Goal: Task Accomplishment & Management: Manage account settings

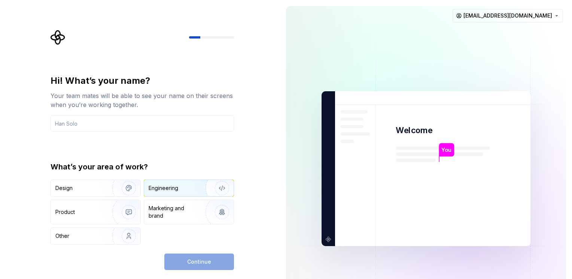
click at [196, 185] on img "button" at bounding box center [217, 188] width 48 height 50
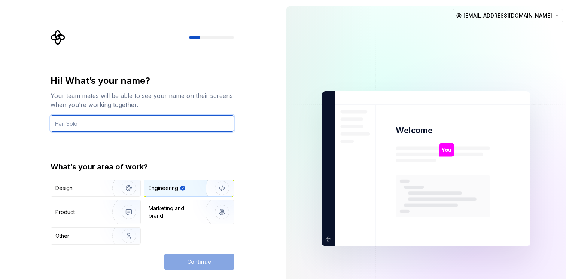
click at [82, 125] on input "text" at bounding box center [142, 123] width 183 height 16
type input "Lion"
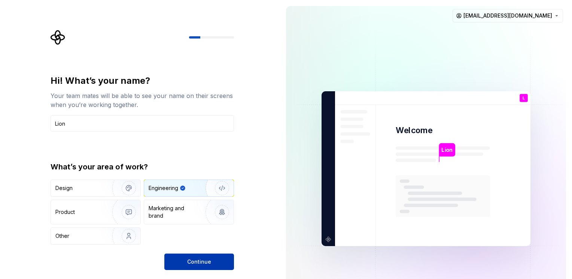
click at [205, 259] on span "Continue" at bounding box center [199, 261] width 24 height 7
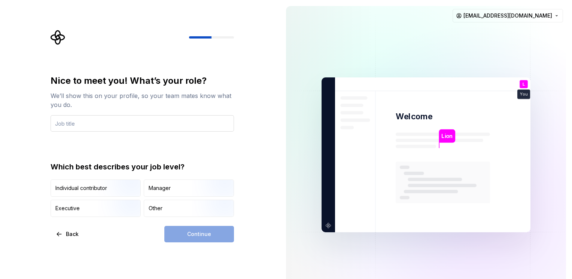
click at [94, 122] on input "text" at bounding box center [142, 123] width 183 height 16
type input "IT"
click at [163, 208] on div "Other" at bounding box center [188, 208] width 89 height 16
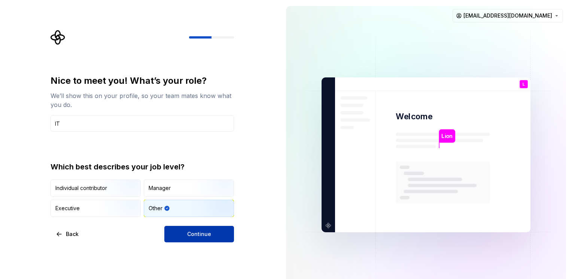
click at [199, 236] on span "Continue" at bounding box center [199, 233] width 24 height 7
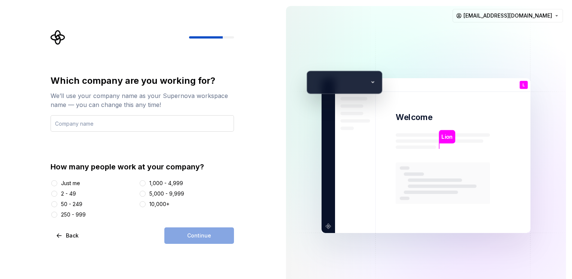
click at [119, 126] on input "text" at bounding box center [142, 123] width 183 height 16
type input "Multipurpose"
click at [55, 183] on button "Just me" at bounding box center [54, 183] width 6 height 6
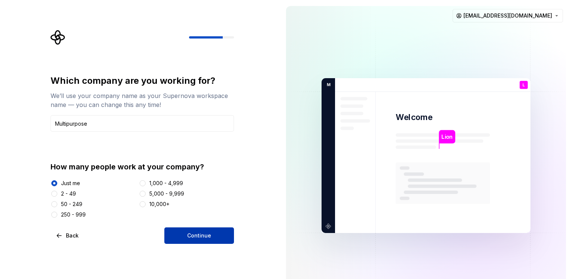
click at [198, 236] on span "Continue" at bounding box center [199, 235] width 24 height 7
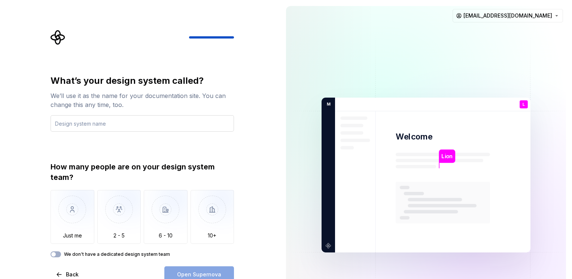
click at [119, 124] on input "text" at bounding box center [142, 123] width 183 height 16
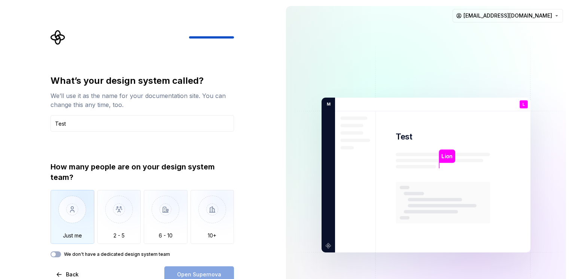
type input "Test"
click at [80, 217] on img "button" at bounding box center [73, 215] width 44 height 50
click at [207, 273] on span "Open Supernova" at bounding box center [199, 274] width 44 height 7
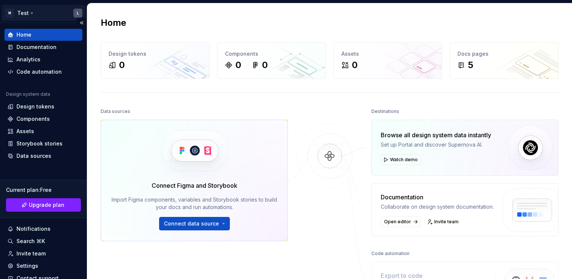
click at [75, 11] on html "M Test L Home Documentation Analytics Code automation Design system data Design…" at bounding box center [286, 139] width 572 height 279
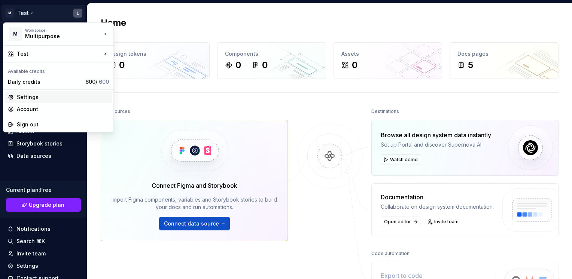
click at [37, 97] on div "Settings" at bounding box center [63, 97] width 92 height 7
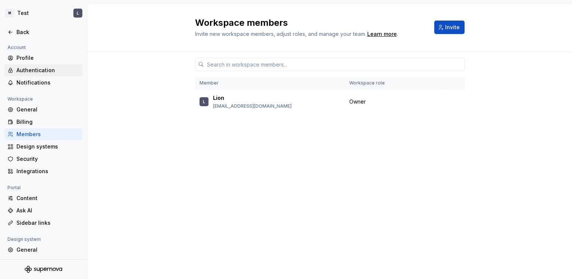
click at [30, 67] on div "Authentication" at bounding box center [47, 70] width 63 height 7
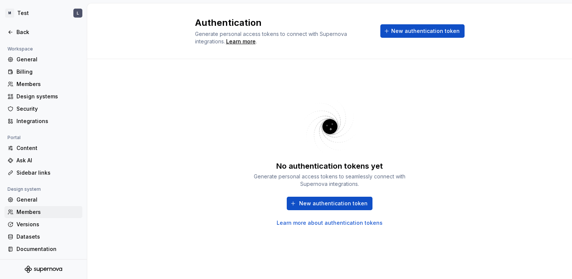
scroll to position [13, 0]
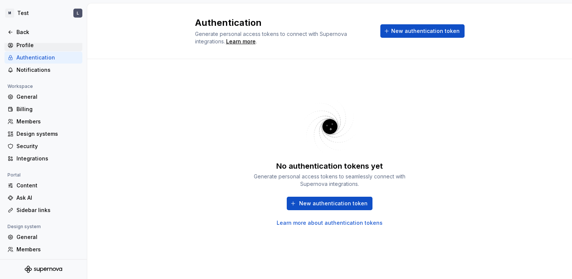
click at [25, 44] on div "Profile" at bounding box center [47, 45] width 63 height 7
click at [28, 44] on div "Profile" at bounding box center [47, 45] width 63 height 7
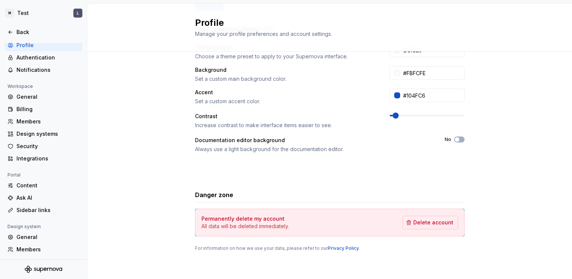
scroll to position [149, 0]
click at [22, 92] on div "General" at bounding box center [43, 97] width 78 height 12
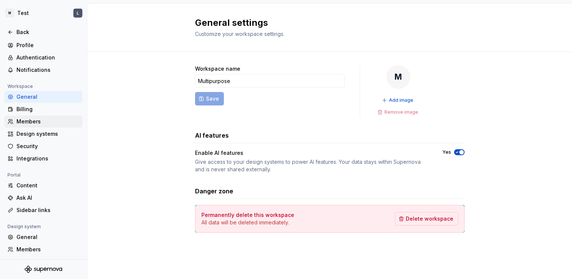
click at [29, 126] on div "Members" at bounding box center [43, 122] width 78 height 12
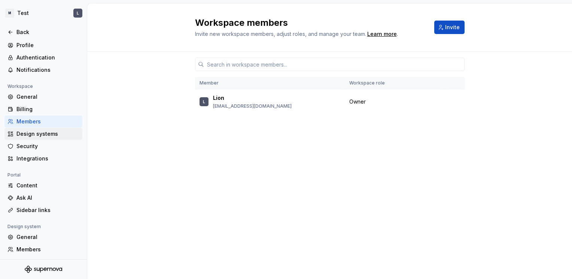
click at [33, 133] on div "Design systems" at bounding box center [47, 133] width 63 height 7
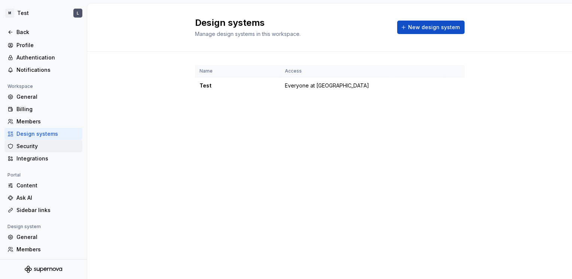
click at [45, 148] on div "Security" at bounding box center [47, 146] width 63 height 7
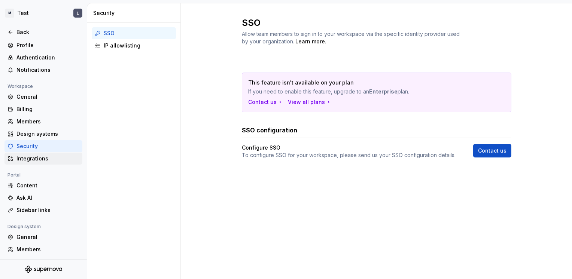
click at [36, 159] on div "Integrations" at bounding box center [47, 158] width 63 height 7
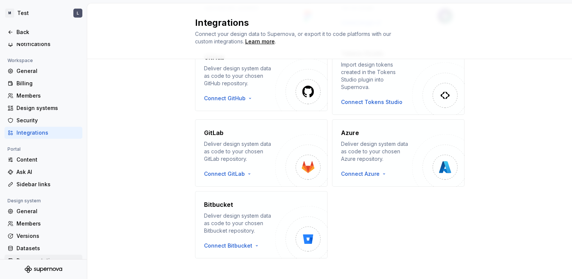
scroll to position [50, 0]
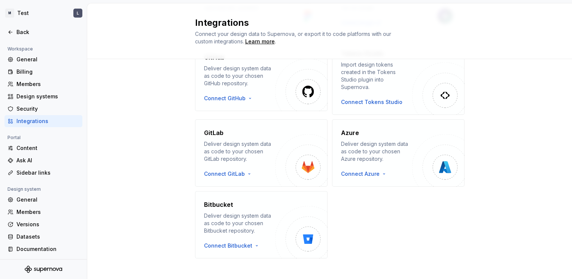
click at [46, 270] on icon "Supernova Logo" at bounding box center [43, 269] width 37 height 7
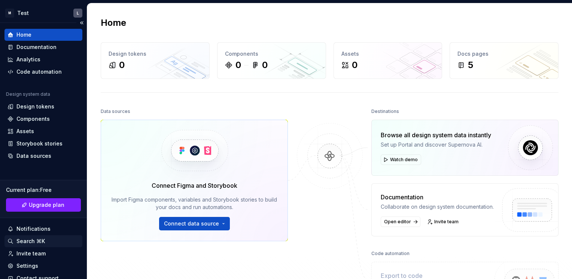
click at [27, 240] on div "Search ⌘K" at bounding box center [30, 241] width 28 height 7
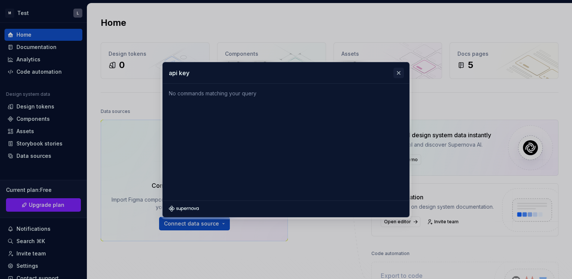
type input "api key"
click at [400, 73] on button "button" at bounding box center [398, 73] width 10 height 10
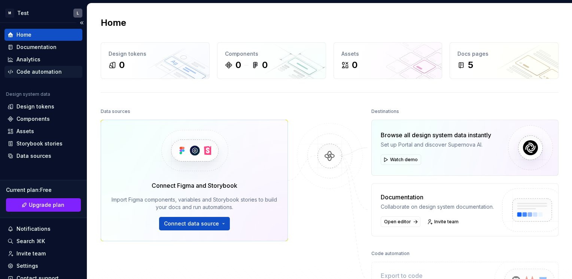
click at [49, 73] on div "Code automation" at bounding box center [38, 71] width 45 height 7
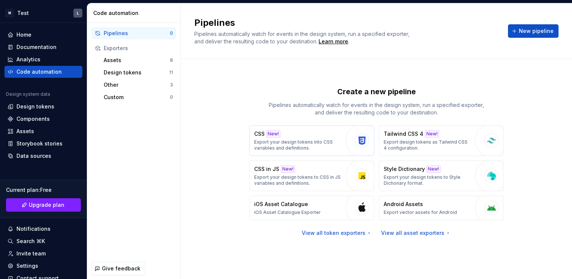
click at [307, 144] on p "Export your design tokens into CSS variables and definitions." at bounding box center [298, 145] width 88 height 12
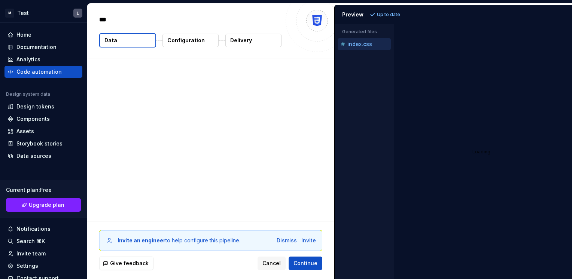
type textarea "*"
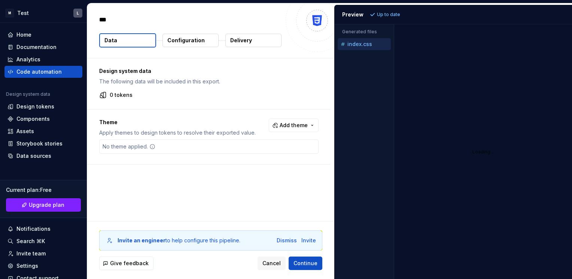
click at [365, 76] on div "Accessibility guide for tree . Navigate the tree with the arrow keys. Common tr…" at bounding box center [363, 157] width 59 height 243
click at [443, 61] on div "Loading..." at bounding box center [483, 151] width 178 height 255
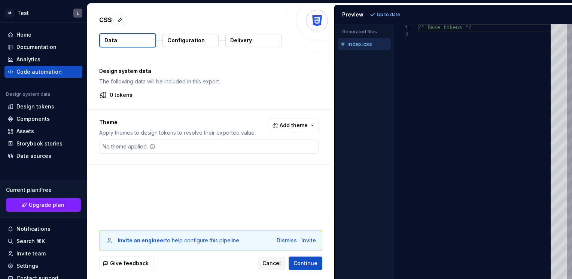
click at [450, 38] on div "/* Base tokens */" at bounding box center [486, 151] width 137 height 255
click at [450, 53] on div "/* Base tokens */" at bounding box center [486, 151] width 137 height 255
type textarea "**********"
click at [145, 170] on div "Design system data The following data will be included in this export. 0 tokens…" at bounding box center [210, 139] width 247 height 163
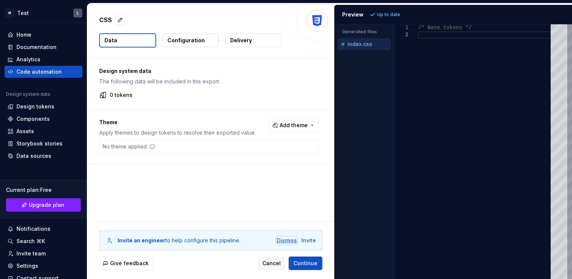
click at [288, 242] on div "Dismiss" at bounding box center [287, 240] width 20 height 7
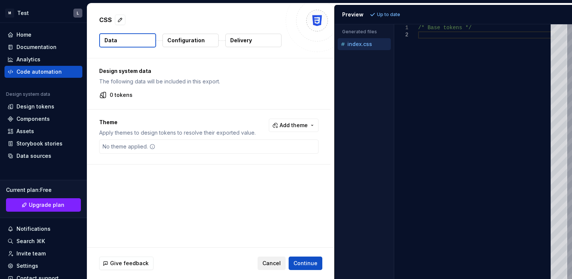
click at [277, 265] on span "Cancel" at bounding box center [271, 263] width 18 height 7
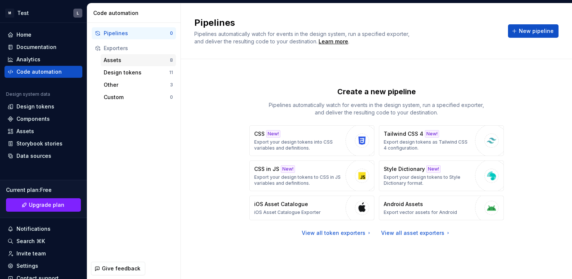
click at [129, 61] on div "Assets" at bounding box center [137, 59] width 66 height 7
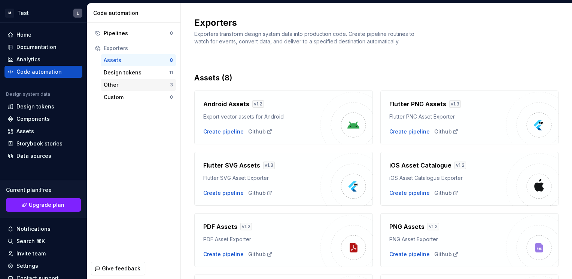
click at [138, 88] on div "Other" at bounding box center [137, 84] width 66 height 7
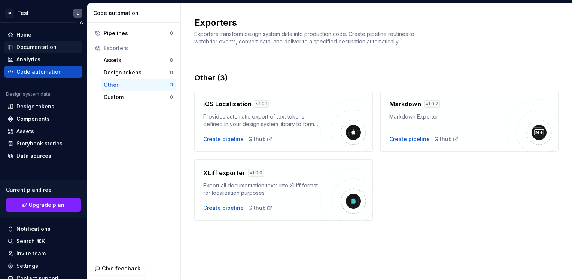
click at [43, 48] on div "Documentation" at bounding box center [36, 46] width 40 height 7
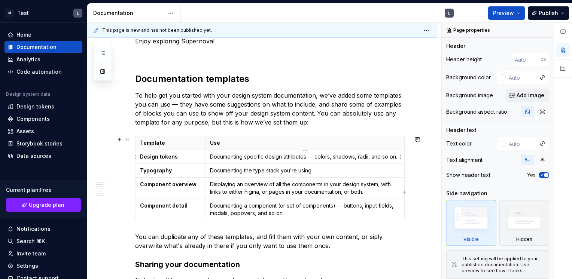
scroll to position [150, 0]
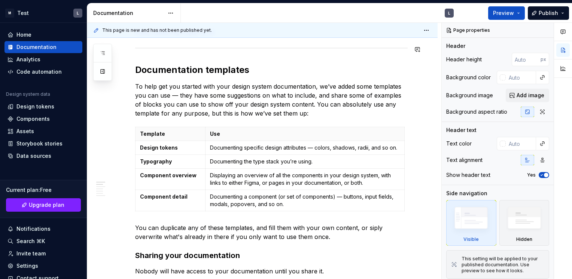
type textarea "*"
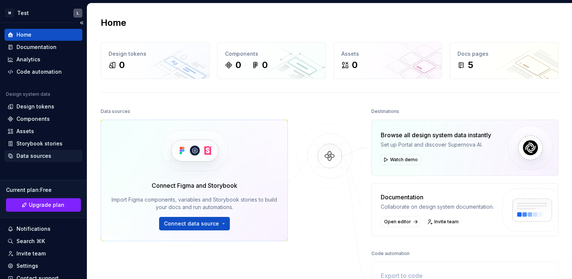
click at [40, 153] on div "Data sources" at bounding box center [33, 155] width 35 height 7
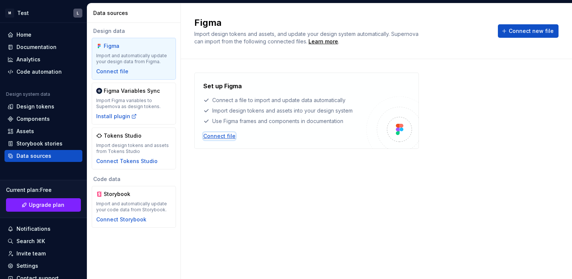
click at [219, 137] on div "Connect file" at bounding box center [219, 135] width 32 height 7
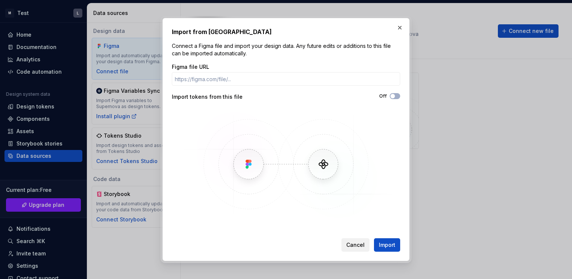
click at [359, 247] on span "Cancel" at bounding box center [355, 244] width 18 height 7
